Goal: Task Accomplishment & Management: Use online tool/utility

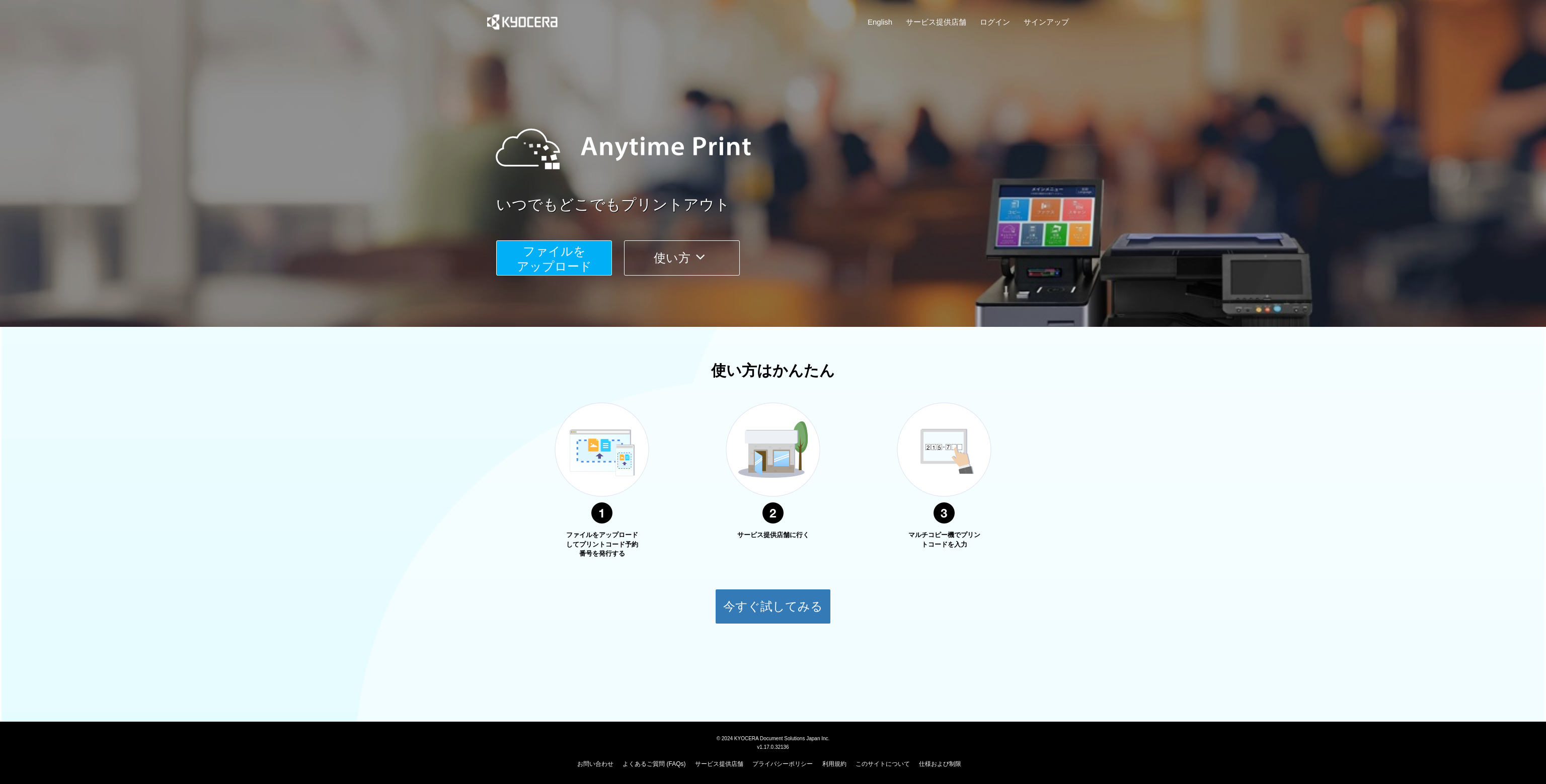
click at [582, 258] on span "ファイルを ​​アップロード" at bounding box center [554, 259] width 75 height 29
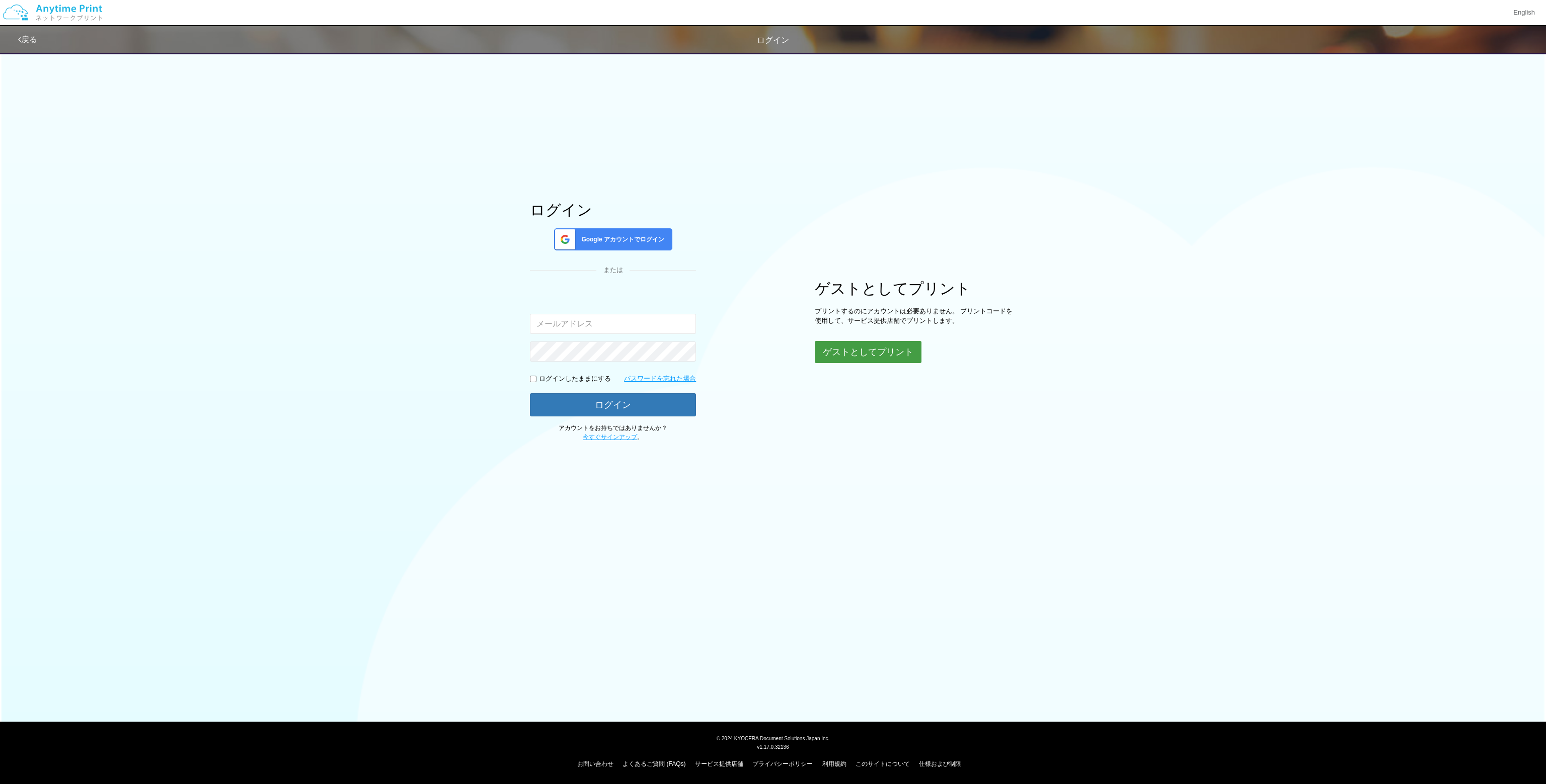
click at [875, 356] on button "ゲストとしてプリント" at bounding box center [868, 352] width 107 height 22
click at [870, 354] on button "ゲストとしてプリント" at bounding box center [868, 352] width 107 height 22
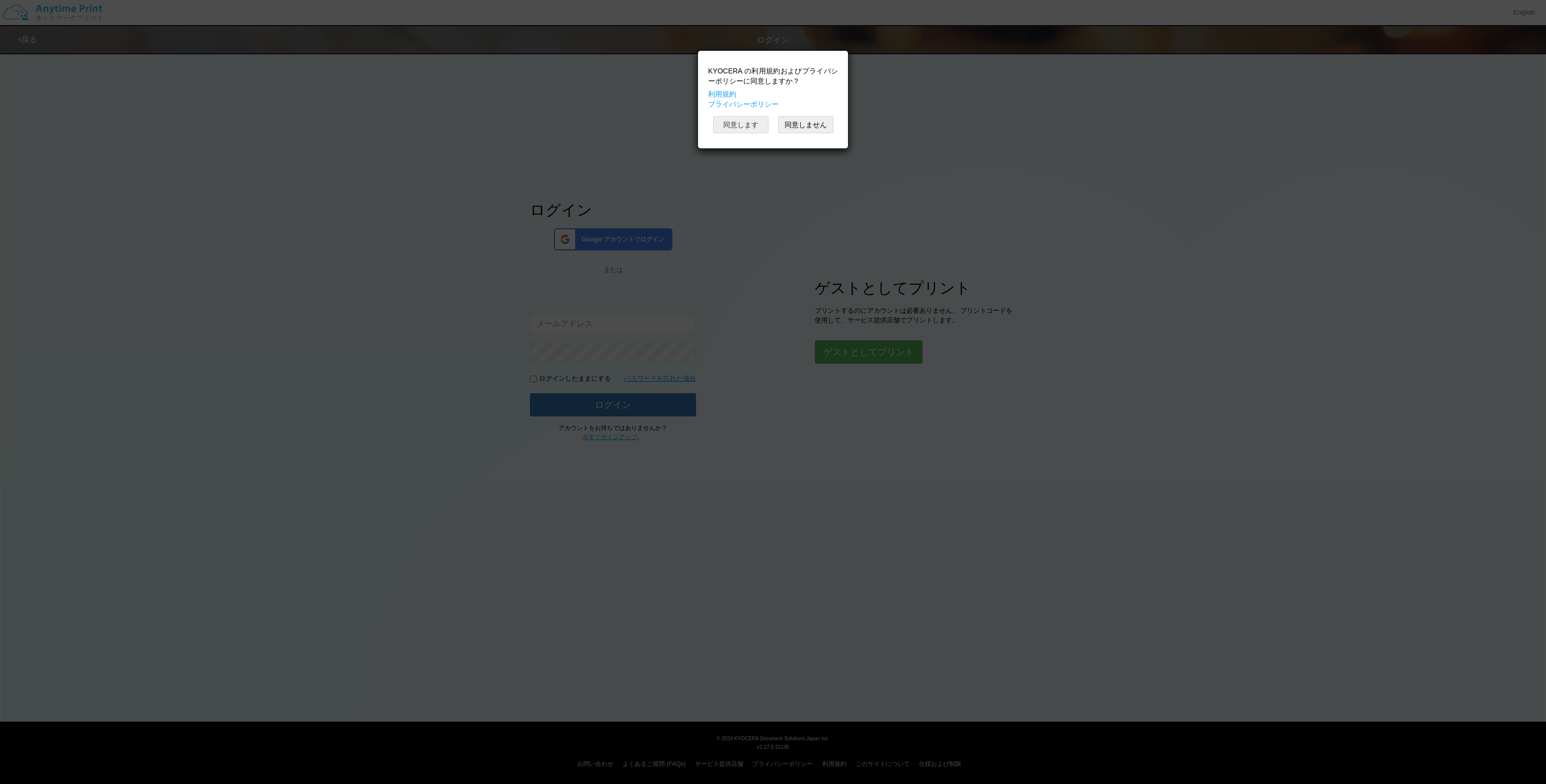
click at [754, 125] on button "同意します" at bounding box center [741, 125] width 56 height 17
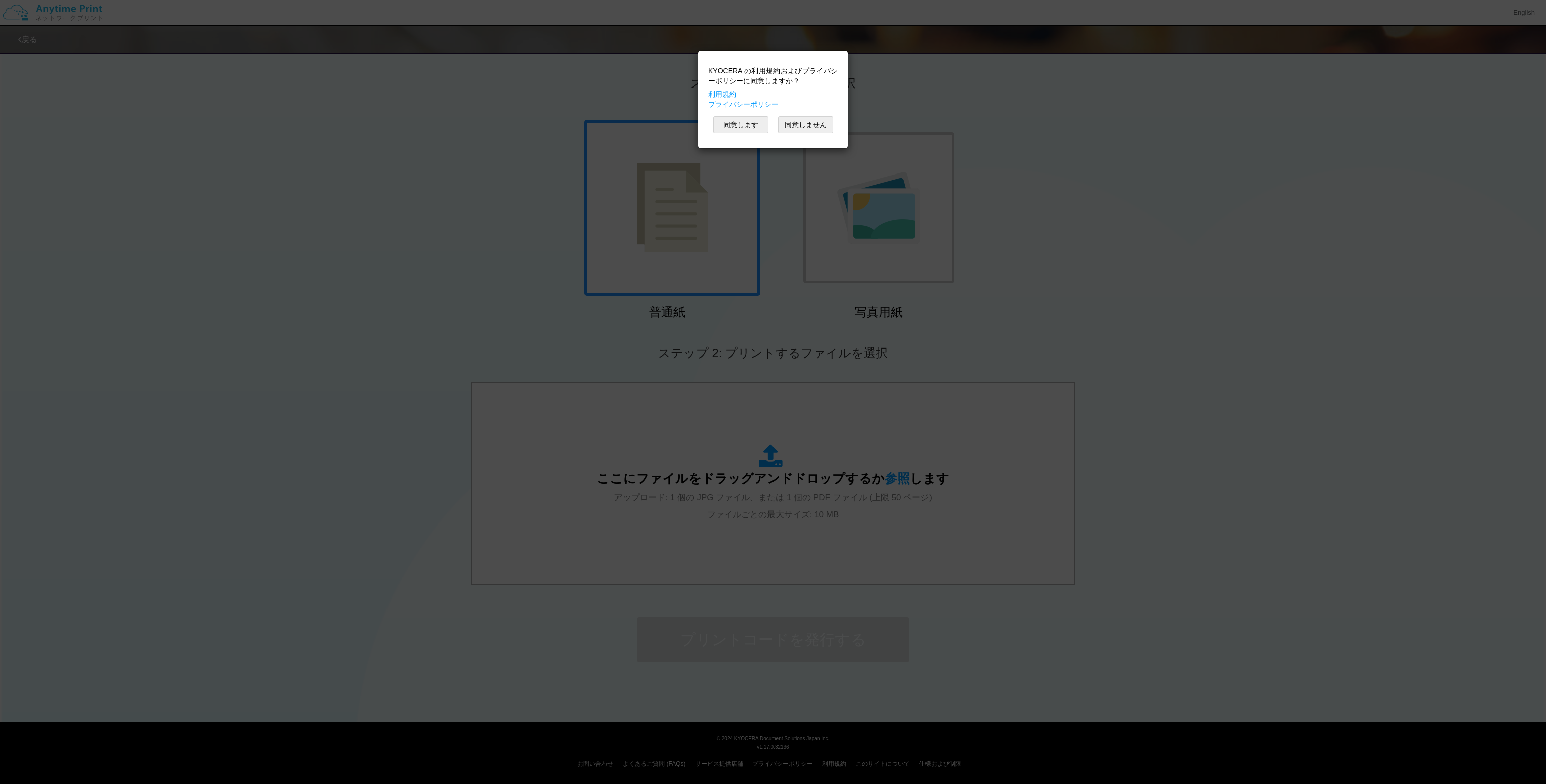
click at [693, 256] on div "KYOCERA の利用規約およびプライバシーポリシーに同意しますか？ 利用規約 プライバシーポリシー 同意します 同意しません" at bounding box center [773, 392] width 1546 height 784
click at [745, 124] on button "同意します" at bounding box center [741, 125] width 56 height 17
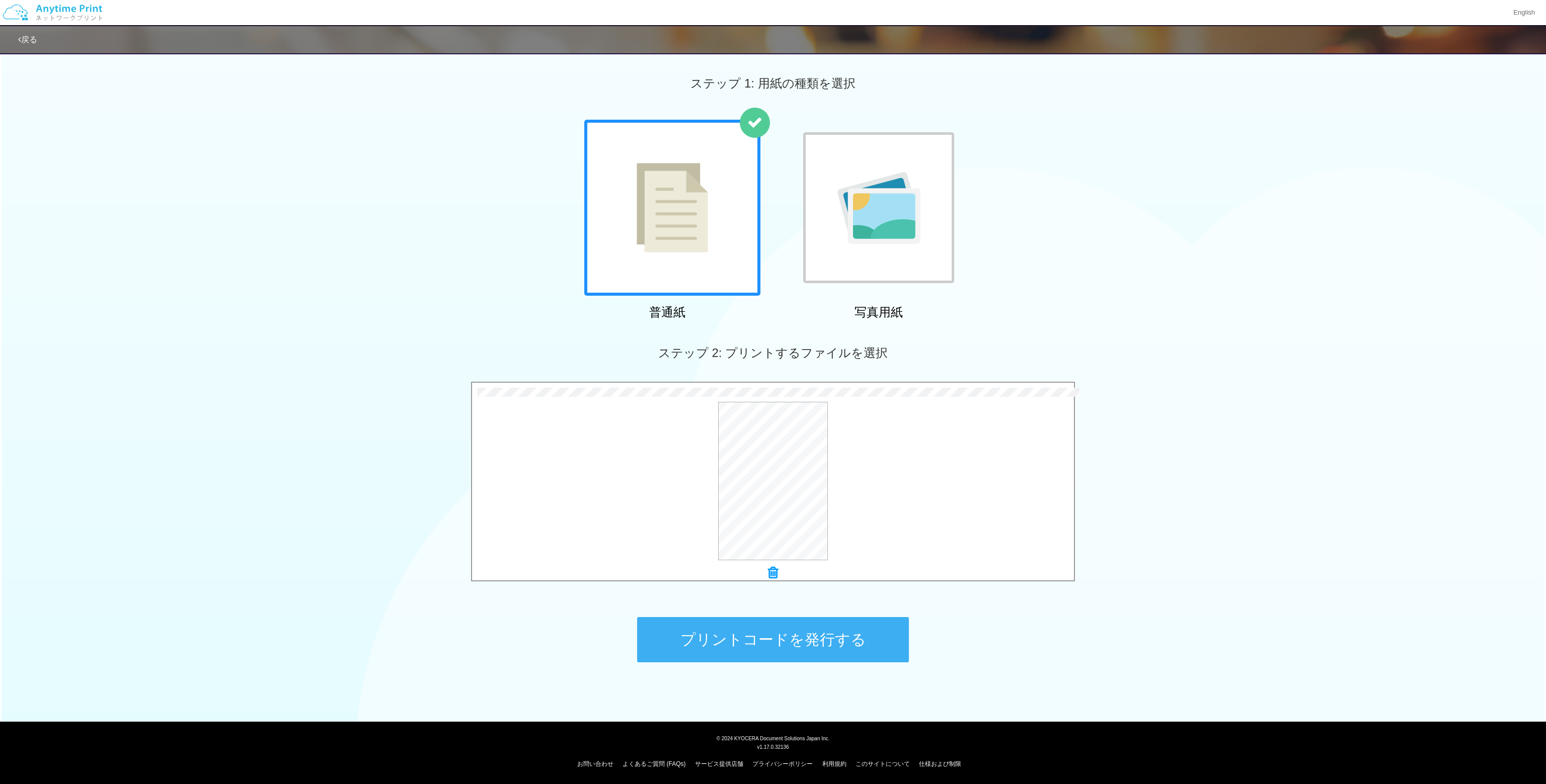
click at [803, 641] on button "プリントコードを発行する" at bounding box center [773, 640] width 271 height 45
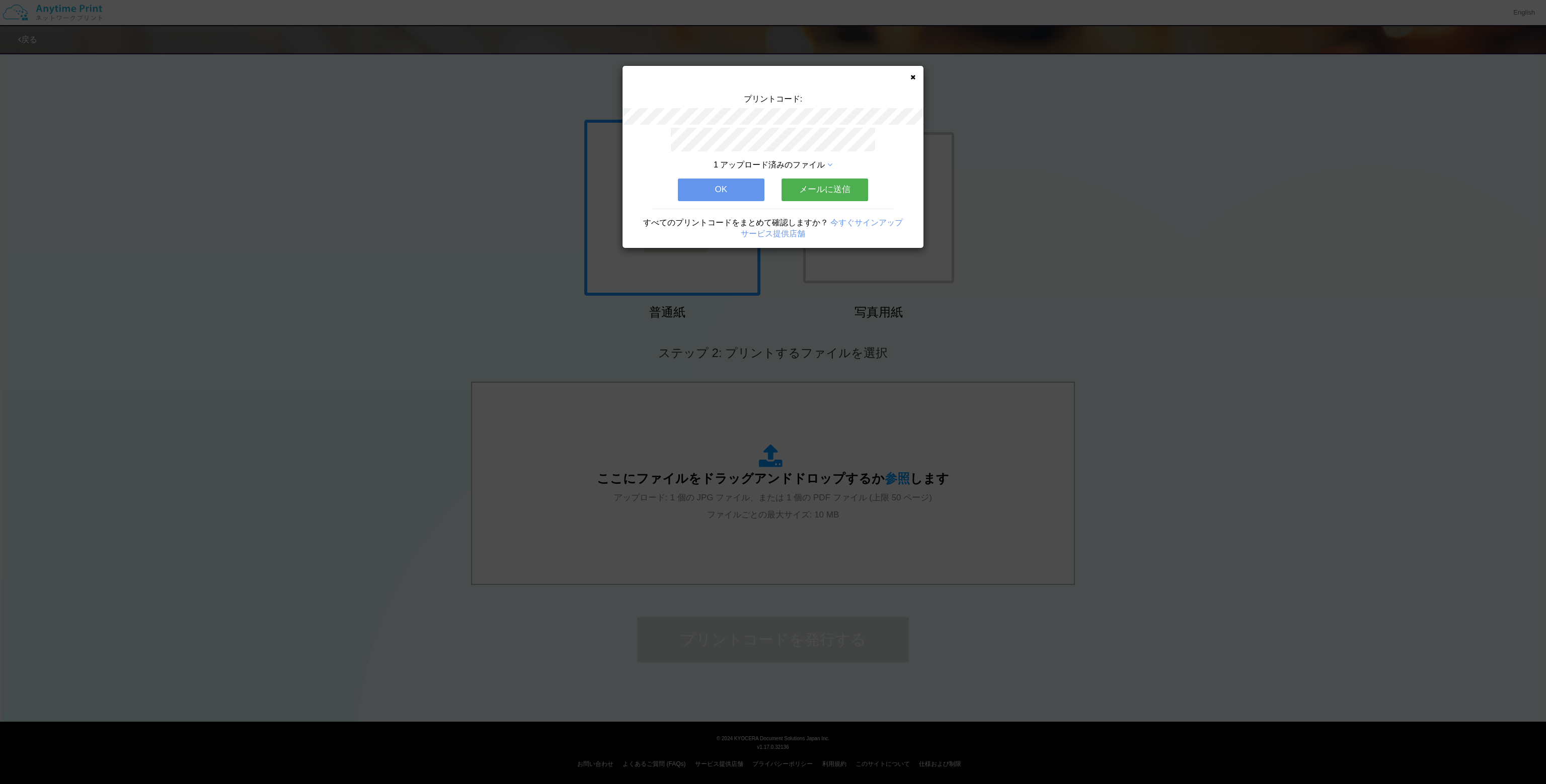
click at [824, 185] on button "メールに送信" at bounding box center [824, 190] width 87 height 22
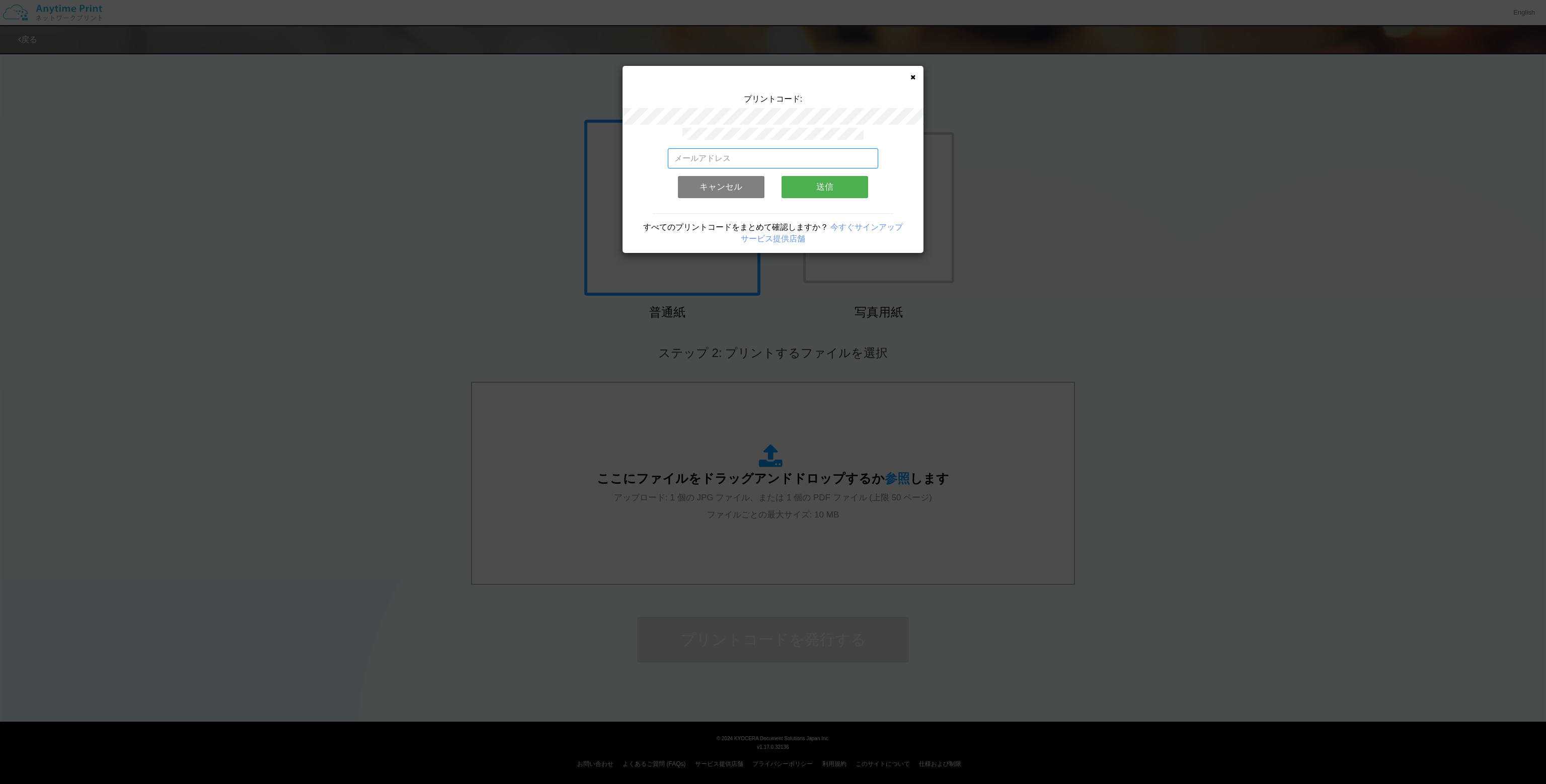
drag, startPoint x: 693, startPoint y: 148, endPoint x: 697, endPoint y: 155, distance: 8.1
click at [693, 149] on input "email" at bounding box center [773, 158] width 211 height 20
type input "[EMAIL_ADDRESS][DOMAIN_NAME]"
drag, startPoint x: 840, startPoint y: 185, endPoint x: 839, endPoint y: 196, distance: 11.0
click at [841, 186] on button "送信" at bounding box center [824, 187] width 87 height 22
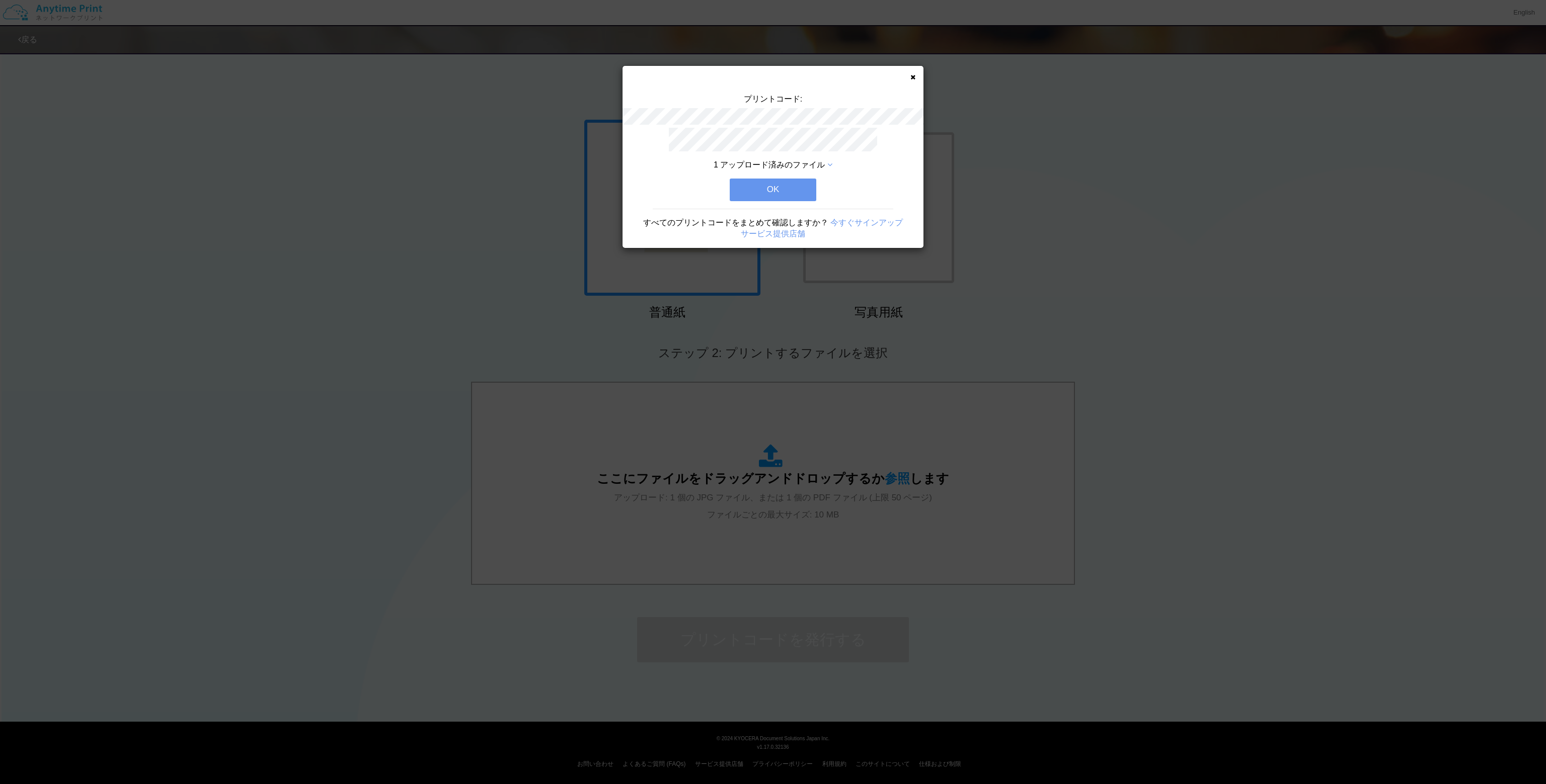
click at [788, 185] on button "OK" at bounding box center [773, 190] width 87 height 22
